Goal: Task Accomplishment & Management: Use online tool/utility

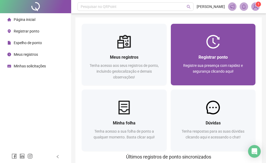
click at [180, 55] on div "Registrar ponto" at bounding box center [213, 57] width 72 height 7
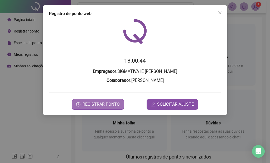
click at [90, 105] on span "REGISTRAR PONTO" at bounding box center [101, 104] width 37 height 6
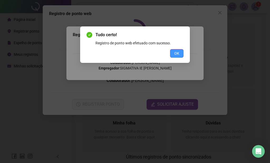
click at [174, 55] on span "OK" at bounding box center [176, 53] width 5 height 6
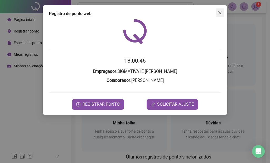
click at [223, 11] on span "Close" at bounding box center [220, 13] width 8 height 4
